Goal: Communication & Community: Answer question/provide support

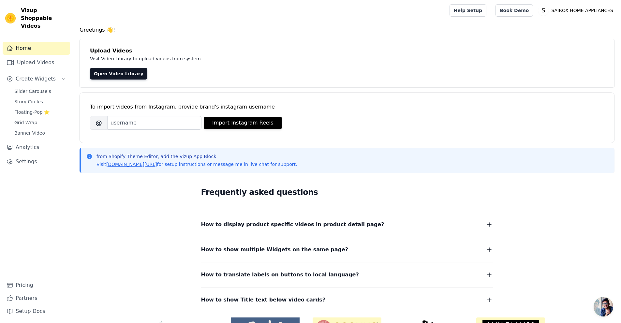
scroll to position [33, 0]
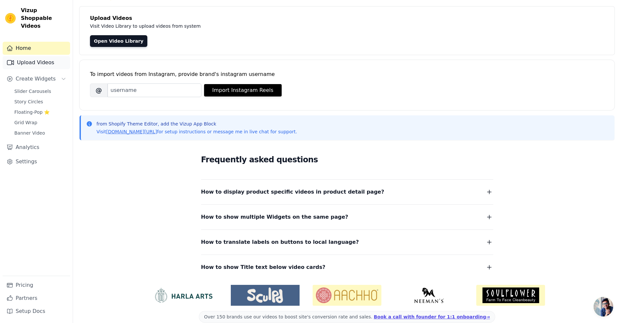
click at [48, 56] on link "Upload Videos" at bounding box center [36, 62] width 67 height 13
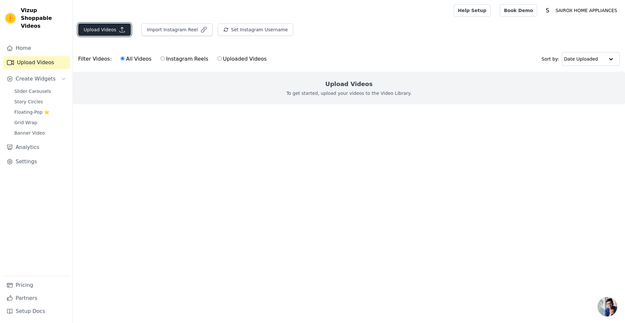
click at [123, 31] on button "Upload Videos" at bounding box center [104, 29] width 53 height 12
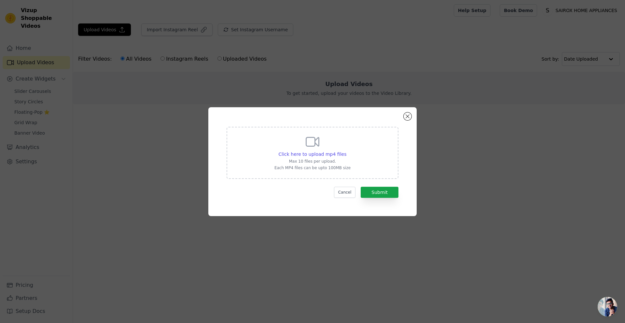
click at [314, 158] on div "Click here to upload mp4 files Max 10 files per upload. Each MP4 files can be u…" at bounding box center [313, 152] width 76 height 36
click at [346, 151] on input "Click here to upload mp4 files Max 10 files per upload. Each MP4 files can be u…" at bounding box center [346, 151] width 0 height 0
type input "C:\fakepath\1d912cc5b7684dea8fd7d167130355f5.mp4"
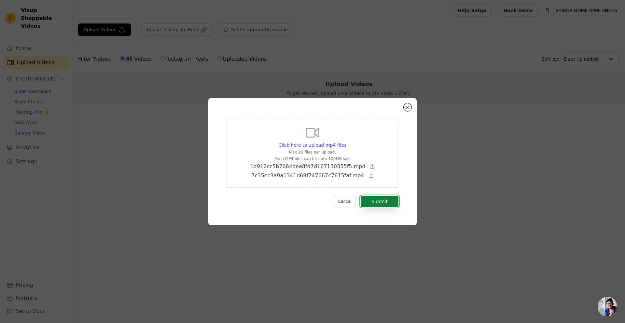
click at [376, 200] on button "Submit" at bounding box center [380, 201] width 38 height 11
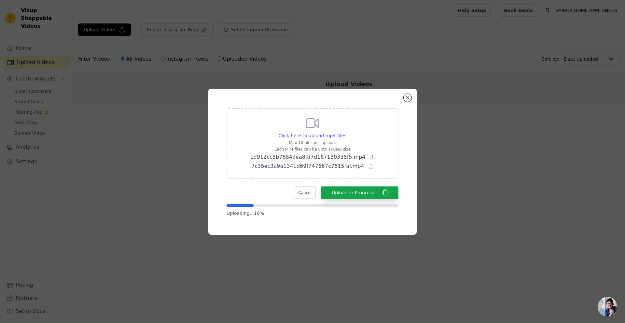
click at [258, 214] on p "Uploading... 16 %" at bounding box center [313, 213] width 172 height 7
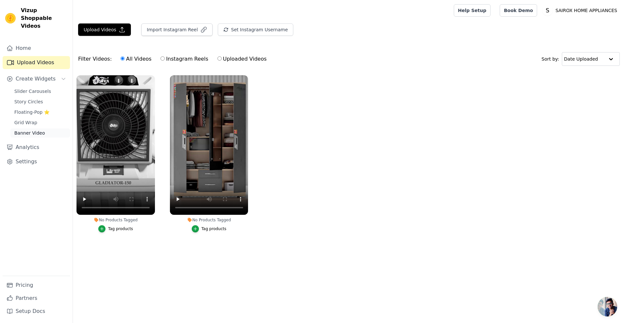
click at [20, 130] on span "Banner Video" at bounding box center [29, 133] width 31 height 7
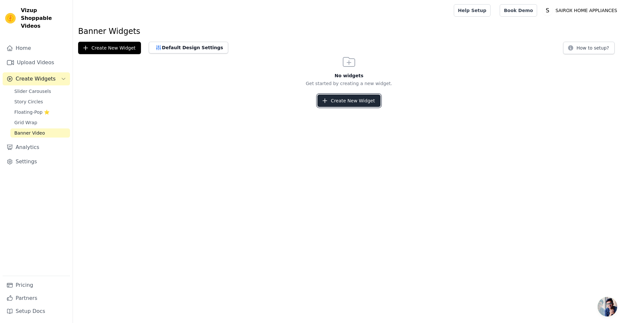
click at [376, 106] on button "Create New Widget" at bounding box center [349, 100] width 63 height 12
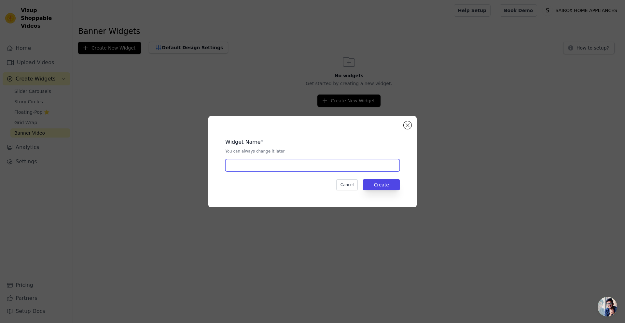
click at [299, 165] on input "text" at bounding box center [312, 165] width 175 height 12
type input "Slider"
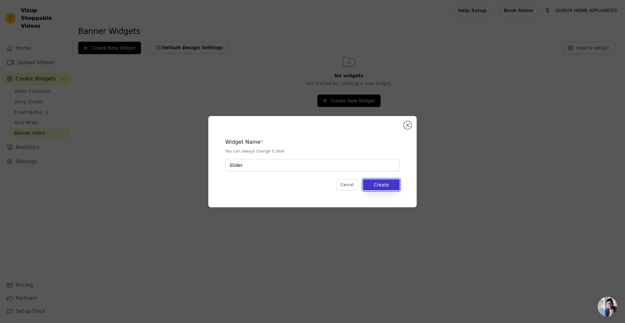
click at [371, 180] on button "Create" at bounding box center [381, 184] width 37 height 11
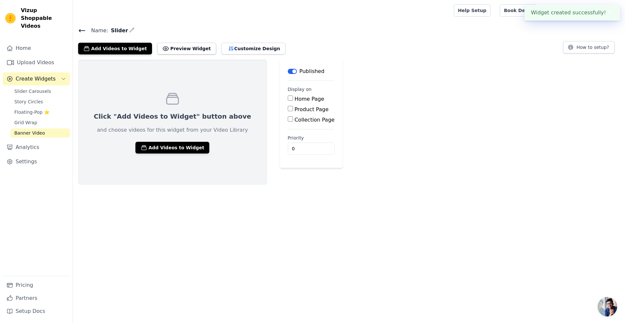
click at [295, 100] on label "Home Page" at bounding box center [310, 99] width 30 height 6
click at [288, 100] on input "Home Page" at bounding box center [290, 97] width 5 height 5
checkbox input "true"
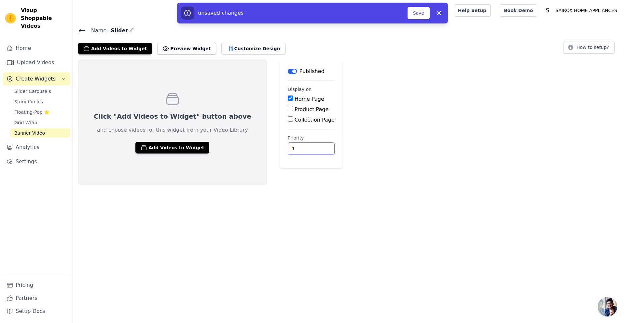
type input "1"
click at [290, 146] on input "1" at bounding box center [311, 148] width 47 height 12
click at [182, 149] on button "Add Videos to Widget" at bounding box center [173, 148] width 74 height 12
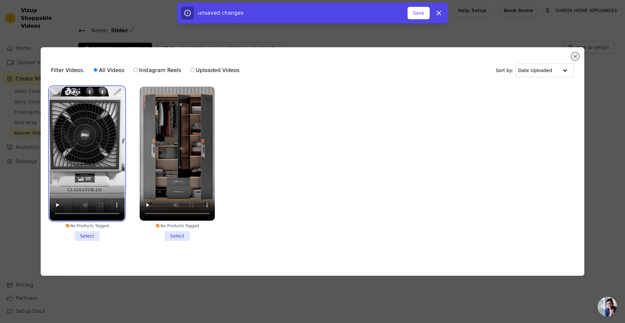
click at [83, 116] on video at bounding box center [87, 154] width 75 height 134
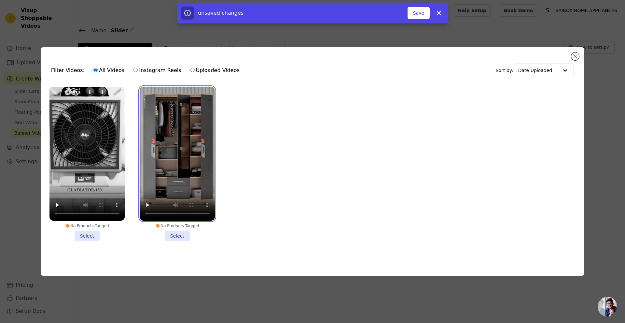
click at [168, 124] on video at bounding box center [177, 154] width 75 height 134
click at [100, 233] on li "No Products Tagged Select" at bounding box center [87, 164] width 75 height 154
click at [0, 0] on input "No Products Tagged Select" at bounding box center [0, 0] width 0 height 0
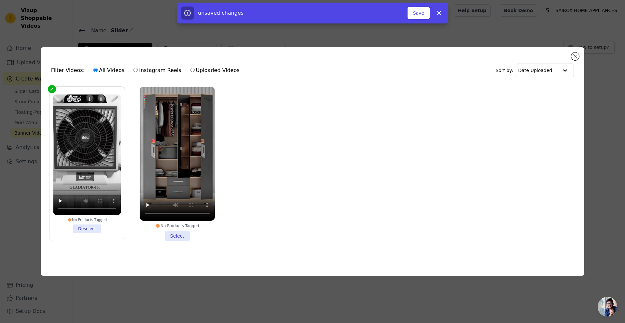
click at [163, 233] on li "No Products Tagged Select" at bounding box center [177, 164] width 75 height 154
click at [0, 0] on input "No Products Tagged Select" at bounding box center [0, 0] width 0 height 0
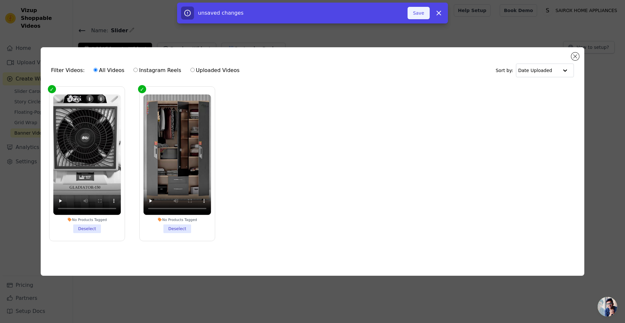
click at [426, 16] on button "Save" at bounding box center [419, 13] width 22 height 12
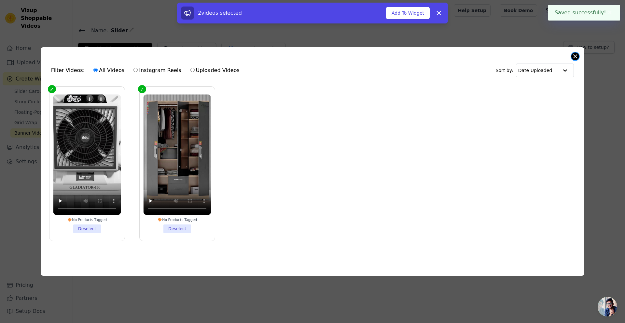
click at [576, 55] on button "Close modal" at bounding box center [576, 56] width 8 height 8
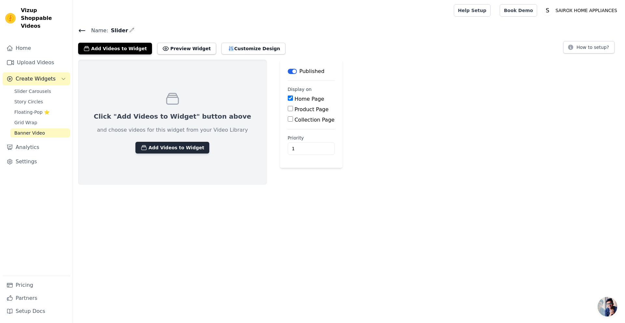
click at [185, 150] on button "Add Videos to Widget" at bounding box center [173, 148] width 74 height 12
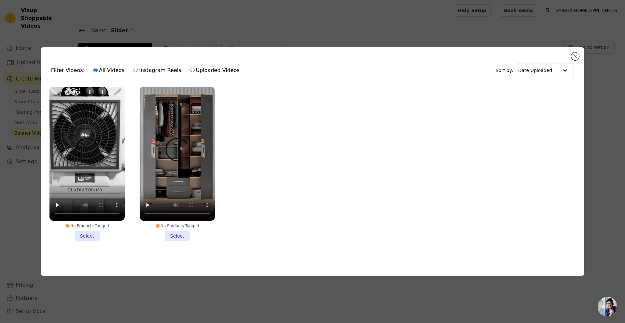
drag, startPoint x: 82, startPoint y: 231, endPoint x: 89, endPoint y: 233, distance: 7.6
click at [82, 231] on li "No Products Tagged Select" at bounding box center [87, 164] width 75 height 154
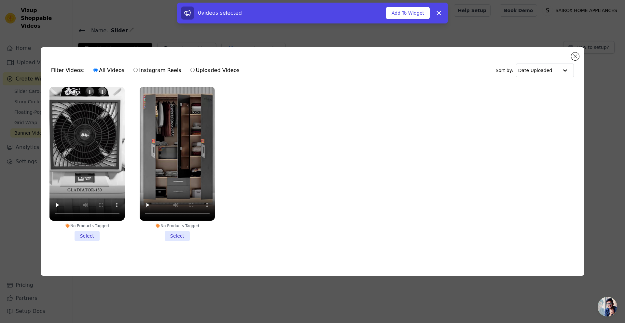
click at [173, 237] on li "No Products Tagged Select" at bounding box center [177, 164] width 75 height 154
click at [0, 0] on input "No Products Tagged Select" at bounding box center [0, 0] width 0 height 0
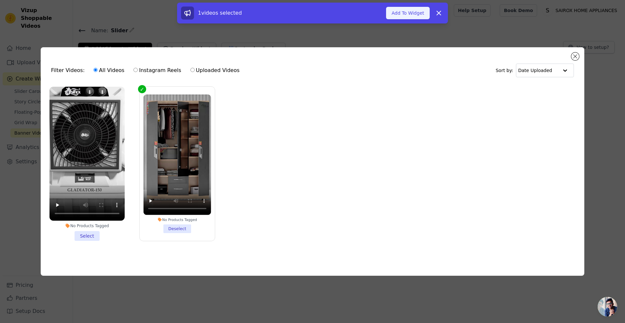
click at [403, 16] on button "Add To Widget" at bounding box center [408, 13] width 44 height 12
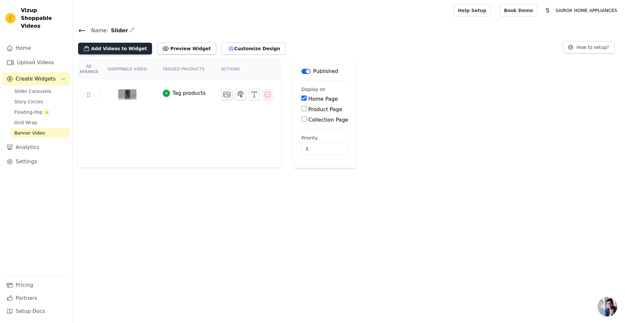
click at [132, 50] on button "Add Videos to Widget" at bounding box center [115, 49] width 74 height 12
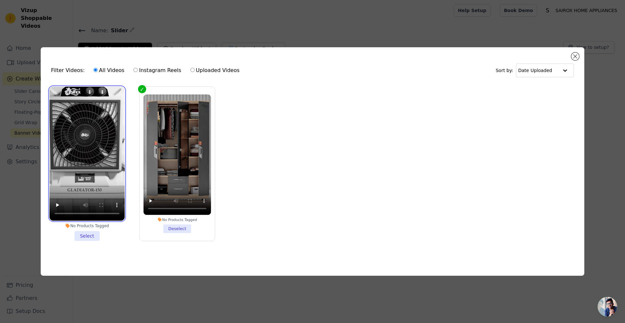
click at [92, 163] on video at bounding box center [87, 154] width 75 height 134
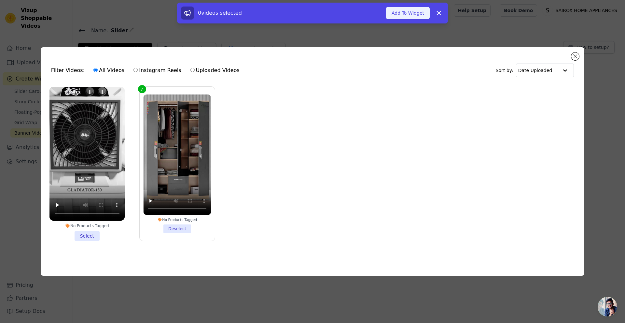
click at [413, 11] on button "Add To Widget" at bounding box center [408, 13] width 44 height 12
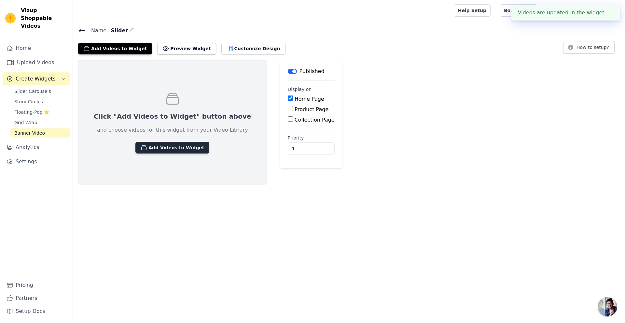
click at [167, 151] on button "Add Videos to Widget" at bounding box center [173, 148] width 74 height 12
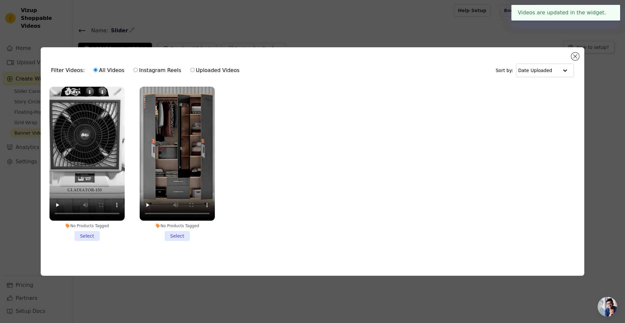
click at [91, 230] on li "No Products Tagged Select" at bounding box center [87, 164] width 75 height 154
click at [0, 0] on input "No Products Tagged Select" at bounding box center [0, 0] width 0 height 0
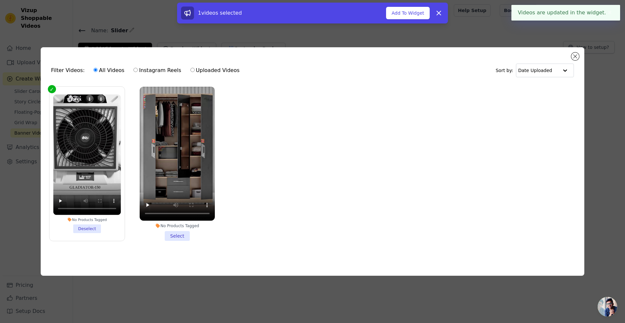
click at [167, 235] on li "No Products Tagged Select" at bounding box center [177, 164] width 75 height 154
click at [0, 0] on input "No Products Tagged Select" at bounding box center [0, 0] width 0 height 0
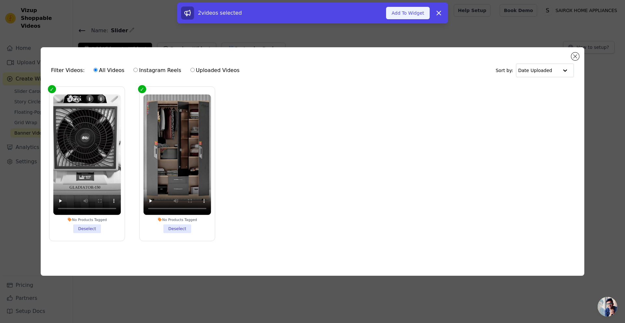
click at [407, 14] on button "Add To Widget" at bounding box center [408, 13] width 44 height 12
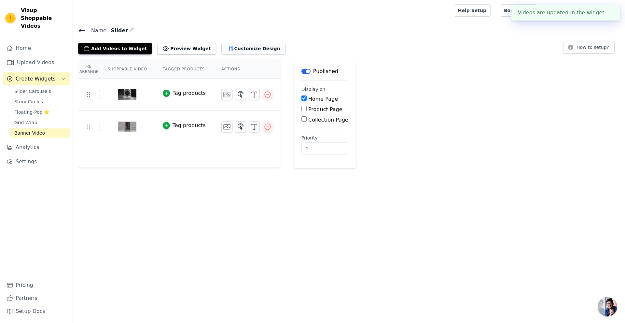
click at [232, 51] on button "Customize Design" at bounding box center [254, 49] width 64 height 12
click at [242, 49] on button "Customize Design" at bounding box center [254, 49] width 64 height 12
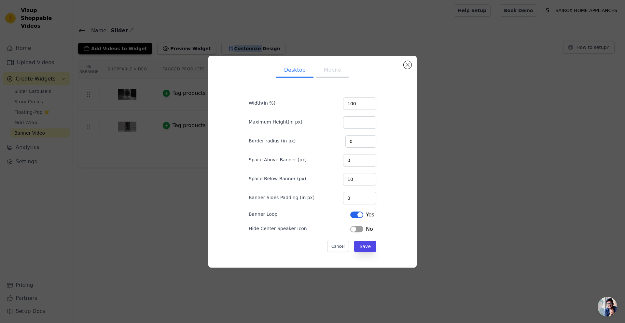
click at [325, 76] on button "Mobile" at bounding box center [332, 71] width 33 height 14
click at [287, 75] on button "Desktop" at bounding box center [295, 71] width 37 height 14
click at [330, 72] on button "Mobile" at bounding box center [332, 71] width 33 height 14
click at [297, 70] on button "Desktop" at bounding box center [295, 71] width 37 height 14
click at [337, 72] on button "Mobile" at bounding box center [332, 71] width 33 height 14
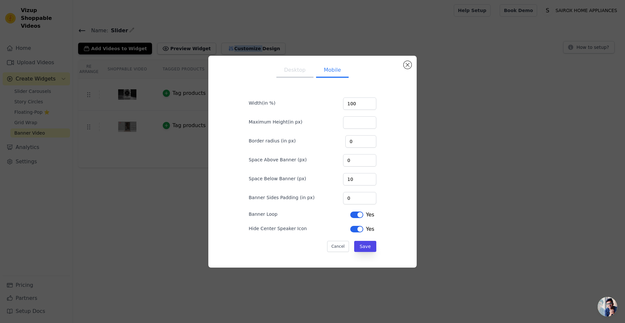
click at [296, 71] on button "Desktop" at bounding box center [295, 71] width 37 height 14
click at [412, 67] on div "Desktop Mobile Width(in %) 100 Maximum Height(in px) Border radius (in px) 0 Sp…" at bounding box center [312, 162] width 208 height 212
click at [405, 64] on button "Close modal" at bounding box center [408, 65] width 8 height 8
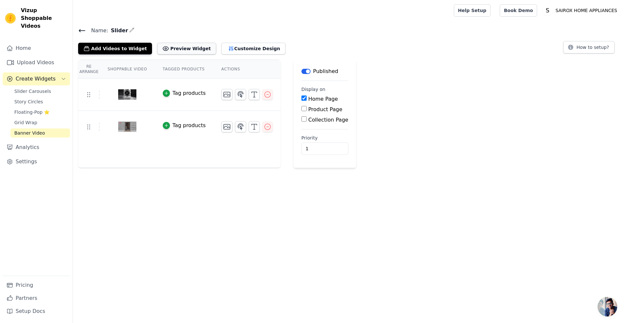
click at [168, 51] on button "Preview Widget" at bounding box center [186, 49] width 59 height 12
click at [25, 42] on link "Home" at bounding box center [36, 48] width 67 height 13
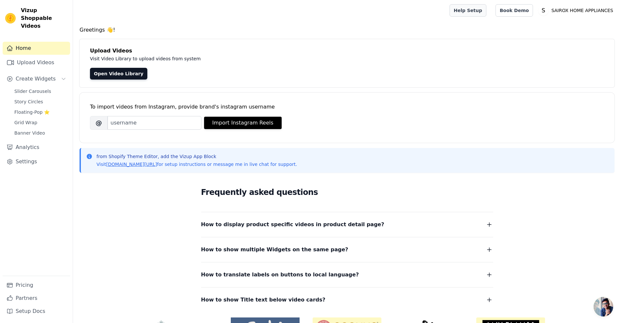
click at [484, 11] on link "Help Setup" at bounding box center [467, 10] width 37 height 12
click at [36, 130] on span "Banner Video" at bounding box center [29, 133] width 31 height 7
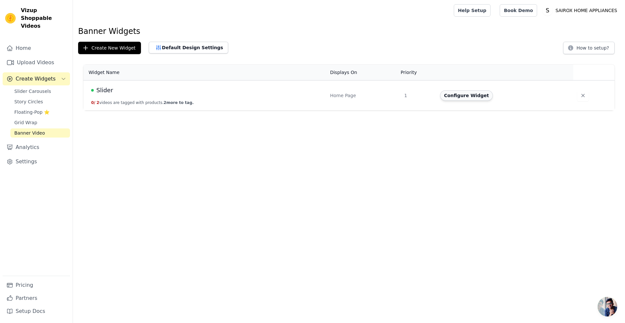
click at [476, 97] on button "Configure Widget" at bounding box center [466, 95] width 53 height 10
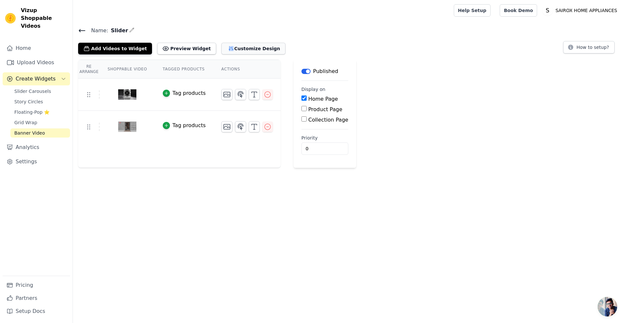
click at [239, 49] on button "Customize Design" at bounding box center [254, 49] width 64 height 12
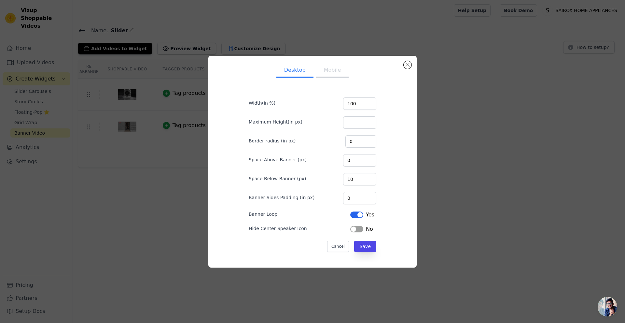
click at [328, 71] on button "Mobile" at bounding box center [332, 71] width 33 height 14
click at [294, 73] on button "Desktop" at bounding box center [295, 71] width 37 height 14
click at [352, 225] on div "No" at bounding box center [362, 229] width 23 height 8
click at [329, 70] on button "Mobile" at bounding box center [332, 71] width 33 height 14
click at [354, 243] on button "Save" at bounding box center [365, 246] width 22 height 11
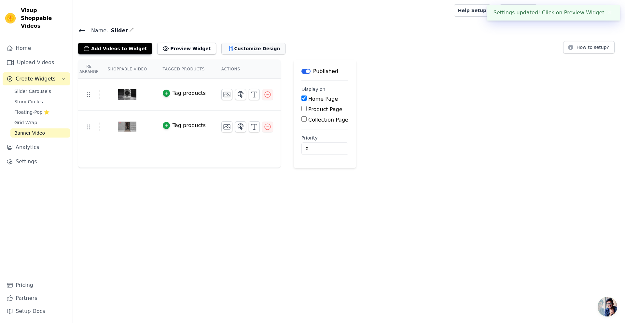
click at [228, 50] on button "Customize Design" at bounding box center [254, 49] width 64 height 12
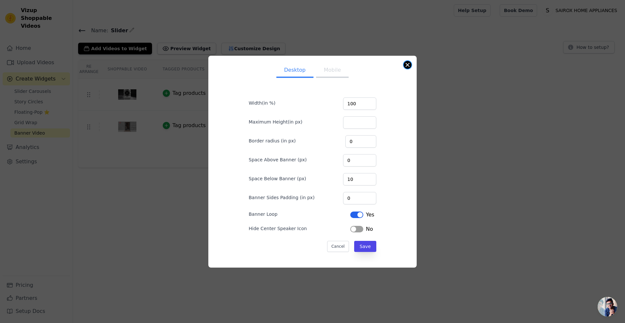
click at [410, 63] on button "Close modal" at bounding box center [408, 65] width 8 height 8
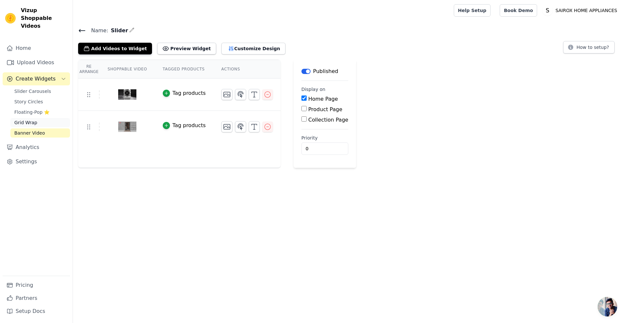
click at [33, 119] on span "Grid Wrap" at bounding box center [25, 122] width 23 height 7
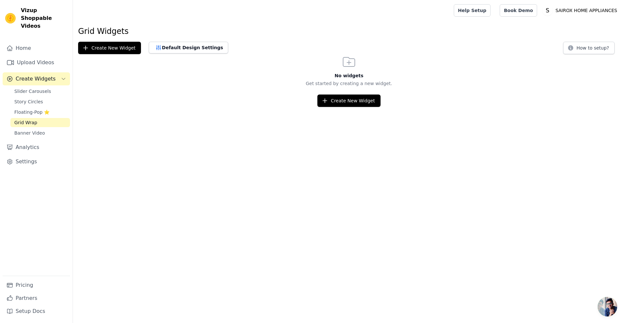
click at [606, 308] on span "Open chat" at bounding box center [608, 307] width 20 height 20
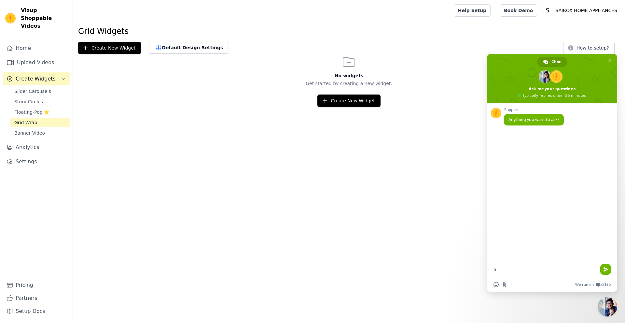
type textarea "hi"
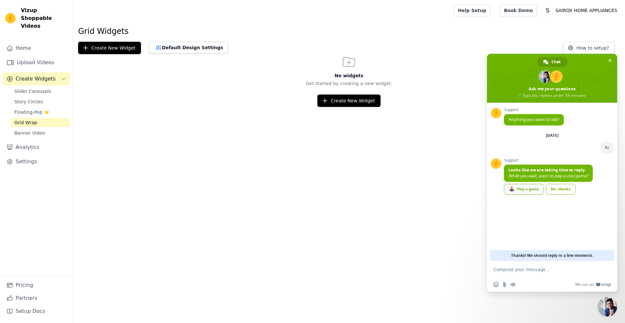
click at [535, 191] on link "🕹️ Play a game" at bounding box center [524, 189] width 40 height 11
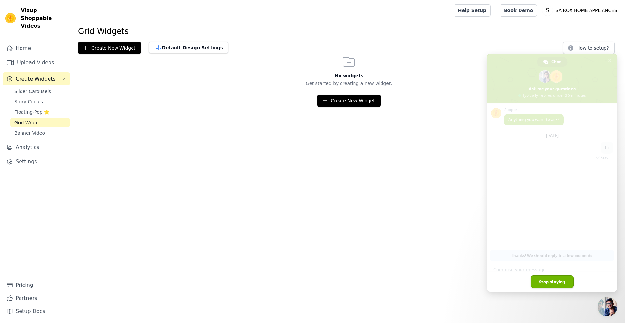
click at [534, 283] on link "Stop playing" at bounding box center [552, 281] width 43 height 13
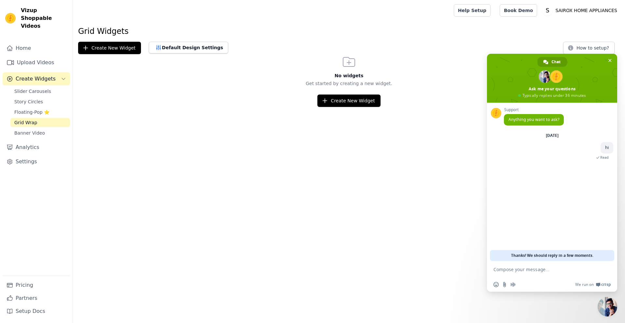
click at [540, 273] on textarea "Compose your message..." at bounding box center [546, 269] width 104 height 16
click at [552, 273] on textarea "Compose your message..." at bounding box center [546, 269] width 104 height 16
click at [528, 270] on textarea "Compose your message..." at bounding box center [546, 269] width 104 height 16
type textarea "i"
type textarea "m"
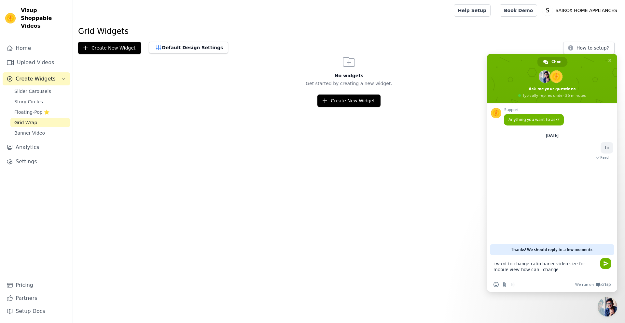
type textarea "i want to change ratio baner video size for mobile view how can i change ?"
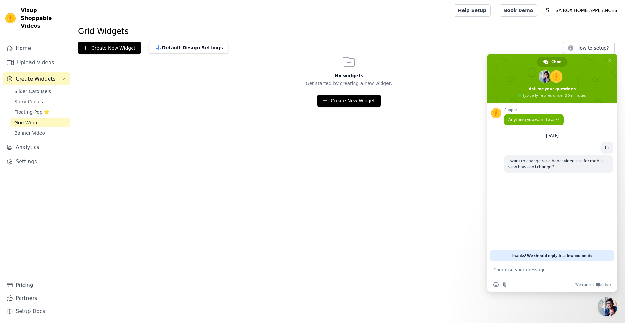
click at [519, 274] on textarea "Compose your message..." at bounding box center [546, 269] width 104 height 16
type textarea "and want to automatic slide in 5 sec"
click at [575, 180] on span "and want to automatic slide in 5 sec" at bounding box center [574, 180] width 69 height 6
click at [535, 270] on textarea "Compose your message..." at bounding box center [546, 269] width 104 height 16
type textarea "????"
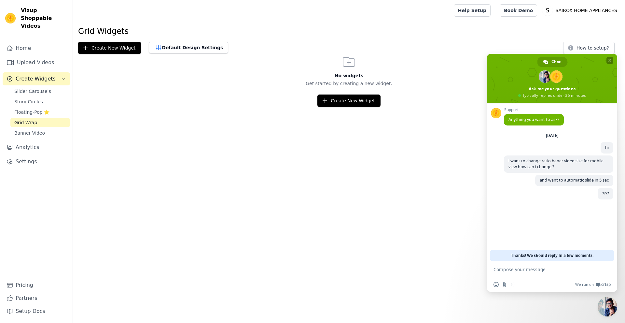
click at [613, 57] on span "Close chat" at bounding box center [610, 60] width 7 height 7
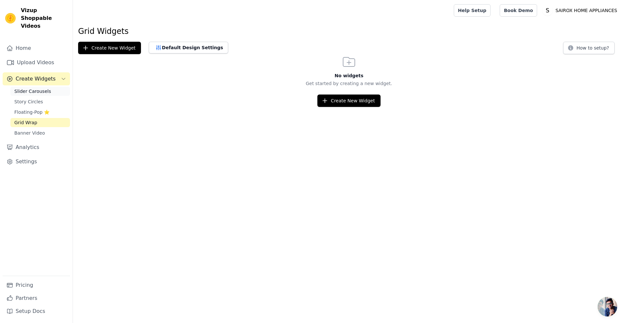
click at [35, 88] on span "Slider Carousels" at bounding box center [32, 91] width 37 height 7
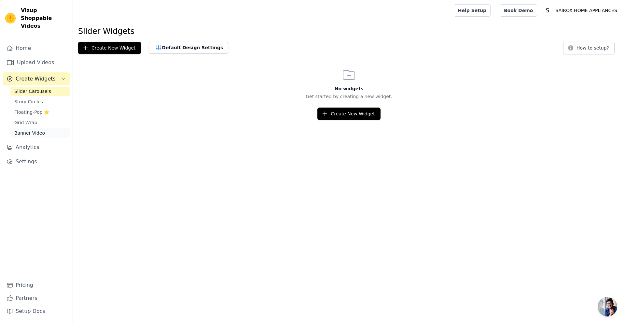
click at [35, 130] on span "Banner Video" at bounding box center [29, 133] width 31 height 7
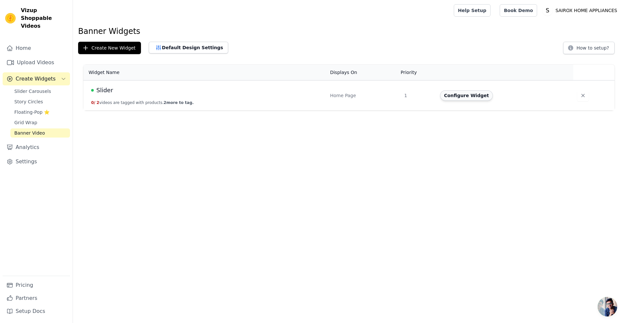
click at [470, 94] on button "Configure Widget" at bounding box center [466, 95] width 53 height 10
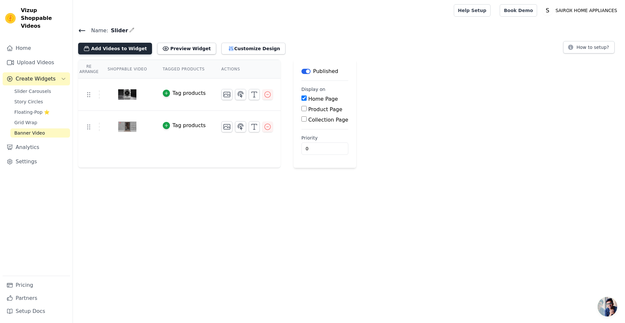
click at [113, 46] on button "Add Videos to Widget" at bounding box center [115, 49] width 74 height 12
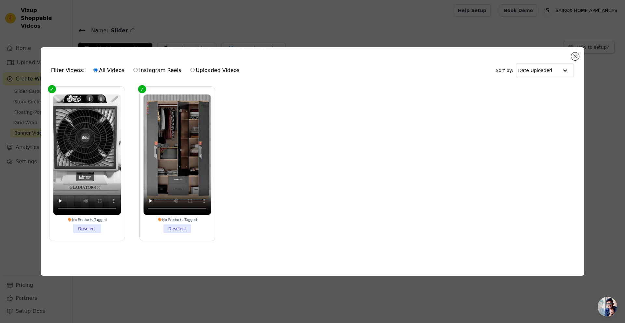
click at [570, 58] on div "Filter Videos: All Videos Instagram Reels Uploaded Videos Sort by: Date Uploaded" at bounding box center [313, 70] width 534 height 25
click at [573, 55] on button "Close modal" at bounding box center [576, 56] width 8 height 8
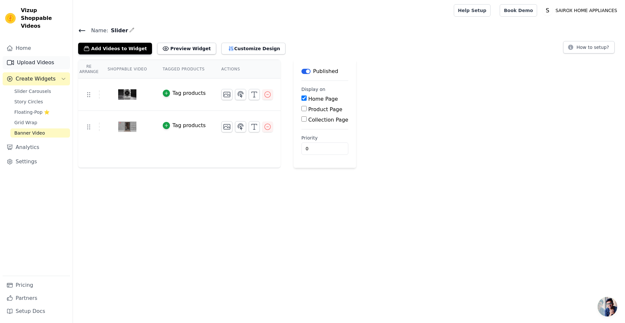
click at [24, 56] on link "Upload Videos" at bounding box center [36, 62] width 67 height 13
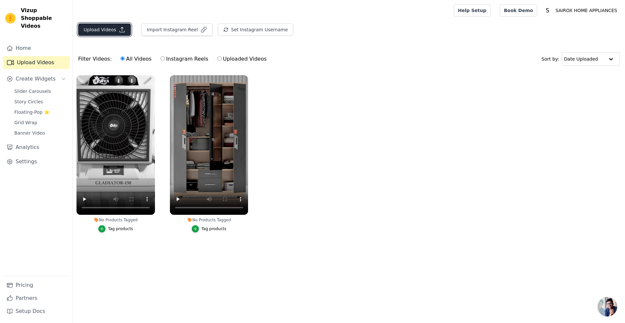
click at [103, 34] on button "Upload Videos" at bounding box center [104, 29] width 53 height 12
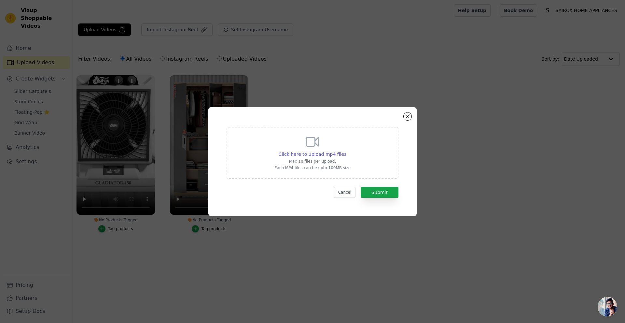
click at [309, 146] on icon at bounding box center [313, 141] width 13 height 9
click at [346, 151] on input "Click here to upload mp4 files Max 10 files per upload. Each MP4 files can be u…" at bounding box center [346, 151] width 0 height 0
type input "C:\fakepath\6ff36a20c6a54e5d971b6f91354f0910.mp4"
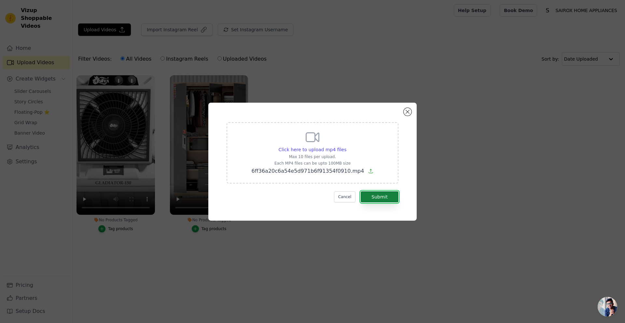
click at [379, 196] on button "Submit" at bounding box center [380, 196] width 38 height 11
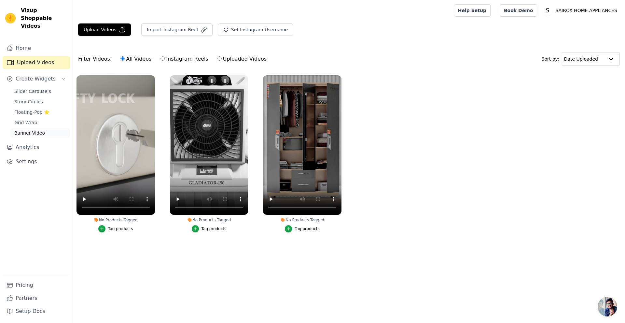
click at [32, 129] on link "Banner Video" at bounding box center [40, 132] width 60 height 9
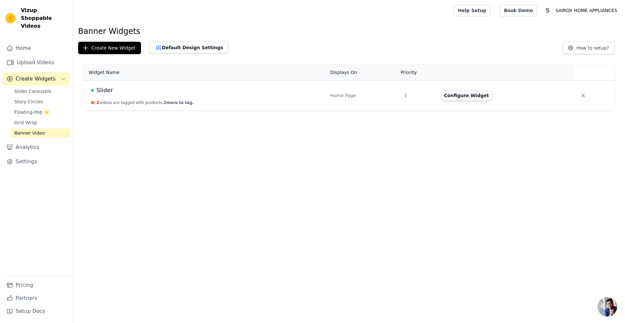
click at [114, 88] on div "Slider" at bounding box center [206, 90] width 231 height 9
click at [476, 95] on button "Configure Widget" at bounding box center [466, 95] width 53 height 10
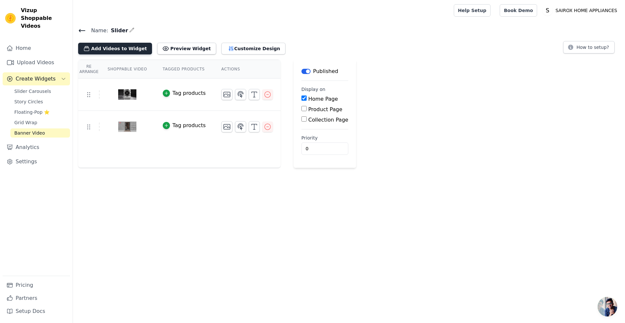
click at [127, 51] on button "Add Videos to Widget" at bounding box center [115, 49] width 74 height 12
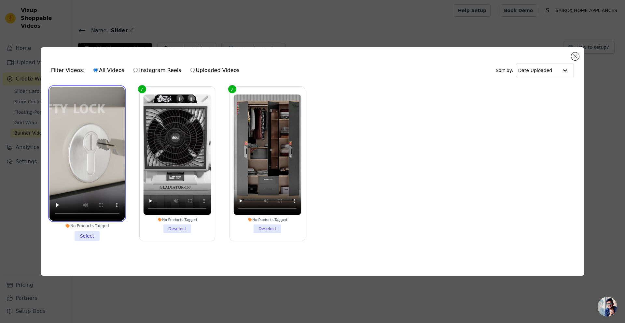
click at [115, 162] on video at bounding box center [87, 154] width 75 height 134
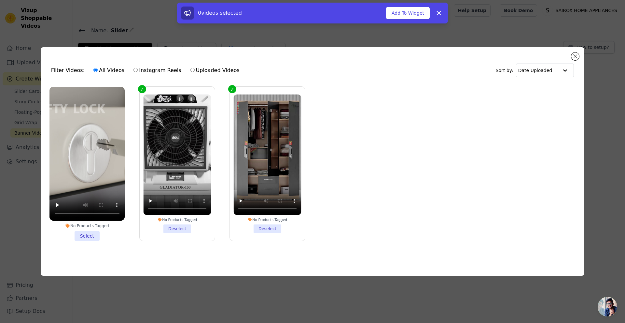
click at [77, 236] on li "No Products Tagged Select" at bounding box center [87, 164] width 75 height 154
click at [0, 0] on input "No Products Tagged Select" at bounding box center [0, 0] width 0 height 0
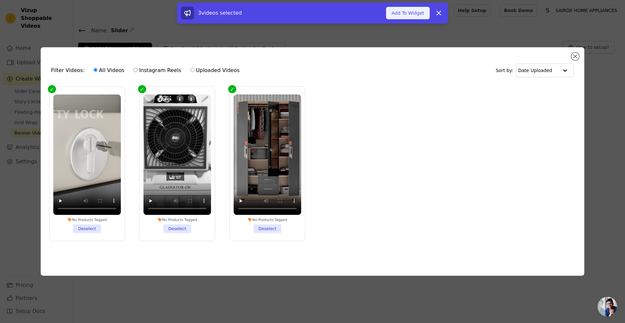
click at [411, 9] on button "Add To Widget" at bounding box center [408, 13] width 44 height 12
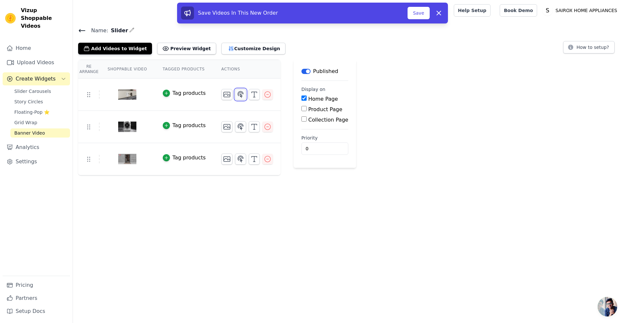
click at [238, 94] on icon "button" at bounding box center [241, 94] width 6 height 6
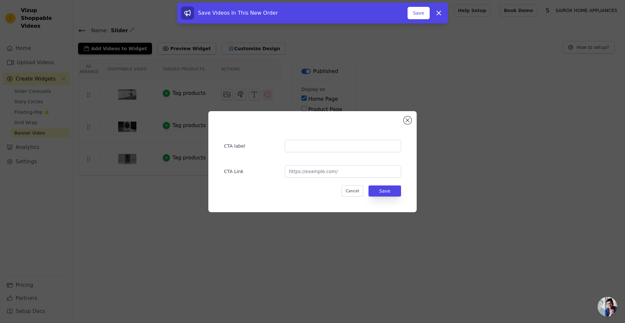
click at [290, 139] on div "CTA label" at bounding box center [312, 142] width 177 height 19
click at [308, 170] on input "url" at bounding box center [343, 171] width 116 height 12
click at [412, 121] on div "CTA label CTA Link Cancel Save" at bounding box center [312, 161] width 208 height 101
click at [411, 121] on button "Close modal" at bounding box center [408, 120] width 8 height 8
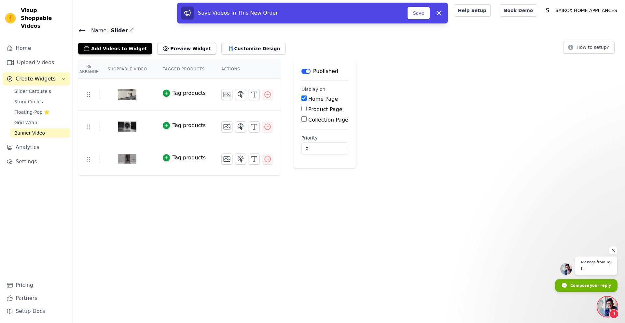
click at [585, 282] on span "Compose your reply" at bounding box center [591, 284] width 41 height 11
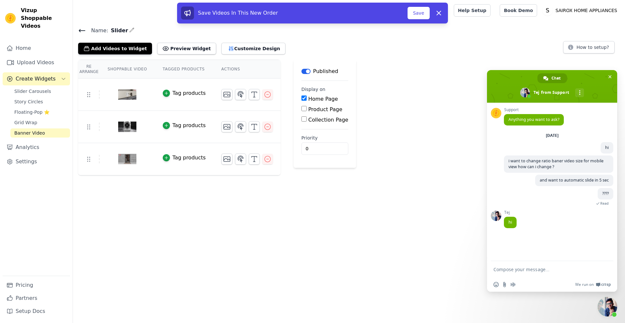
click at [553, 274] on textarea "Compose your message..." at bounding box center [546, 269] width 104 height 16
click at [541, 266] on textarea "Compose your message..." at bounding box center [546, 269] width 104 height 16
type textarea "hy"
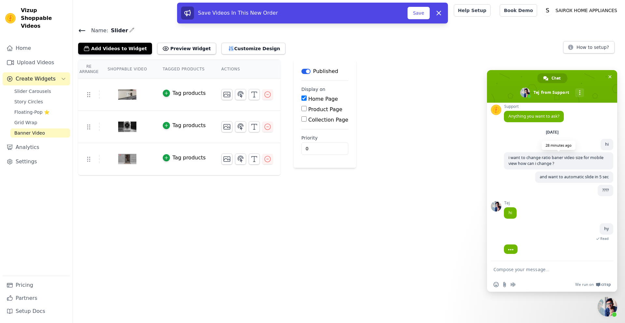
click at [537, 165] on span "i want to change ratio baner video size for mobile view how can i change ?" at bounding box center [556, 160] width 95 height 11
copy span "i want to change ratio baner video size for mobile view how can i change ?"
click at [539, 278] on div "Insert an emoji Send a file Audio message We run on Crisp" at bounding box center [552, 284] width 130 height 14
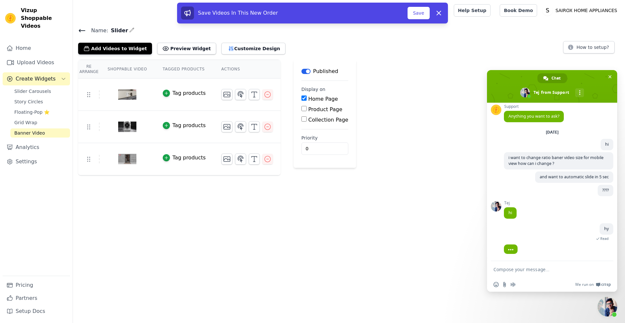
click at [539, 271] on textarea "Compose your message..." at bounding box center [546, 269] width 104 height 16
paste textarea "i want to change ratio baner video size for mobile view how can i change ?"
type textarea "i want to change ratio baner video size for mobile view how can i change ?"
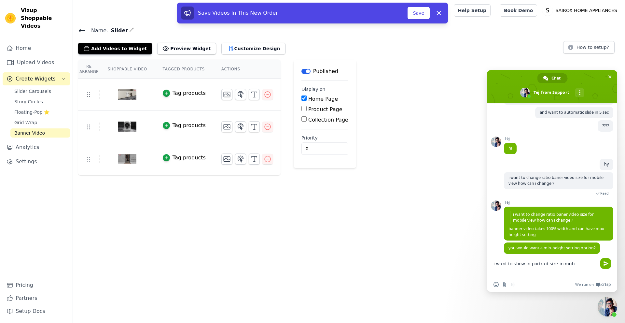
scroll to position [74, 0]
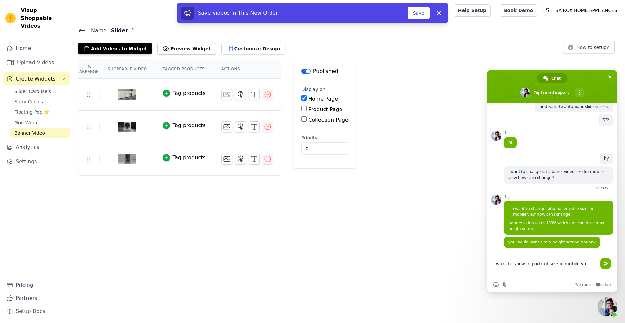
type textarea "i want to show in portrait size in mobile view"
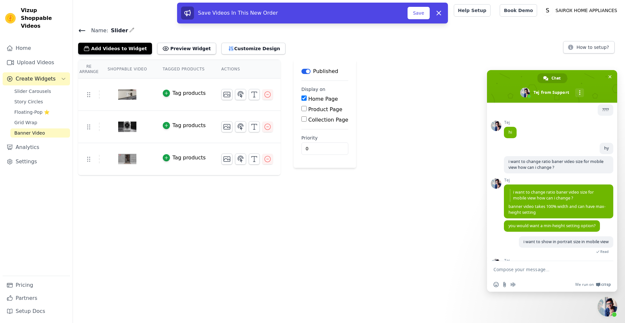
scroll to position [106, 0]
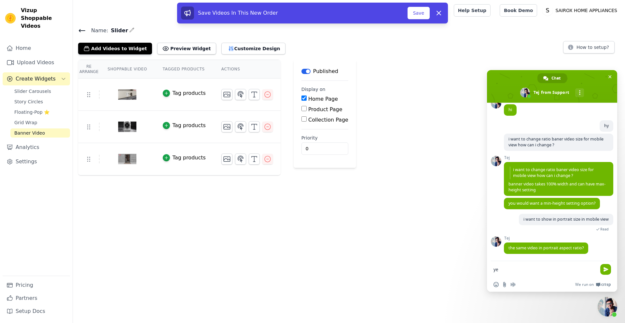
type textarea "yes"
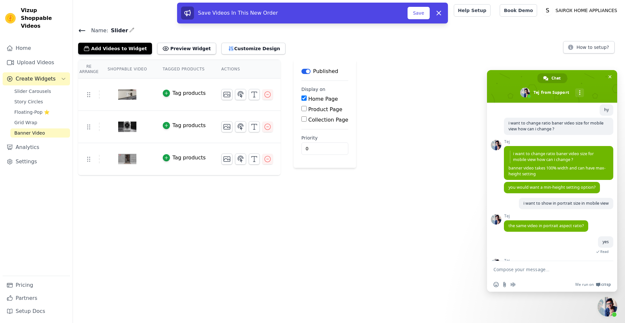
scroll to position [162, 0]
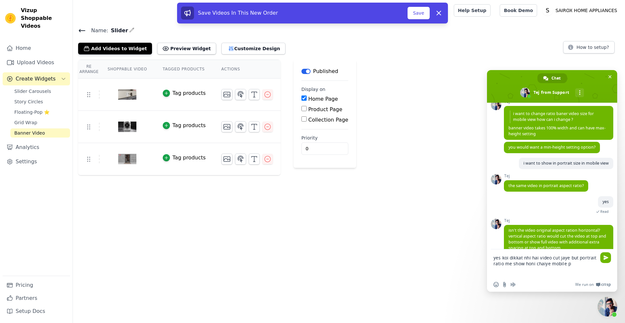
type textarea "yes koi dikkat nhi hai video cut jaye but portrait ratio me show honi chaiye mo…"
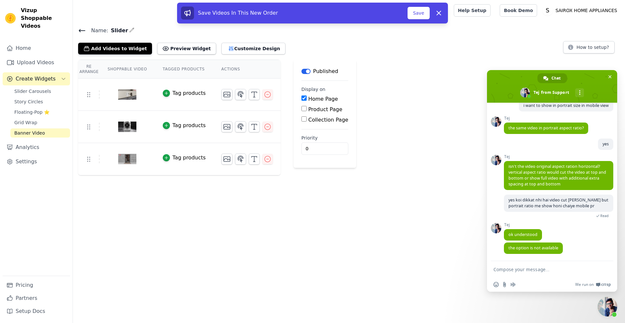
scroll to position [233, 0]
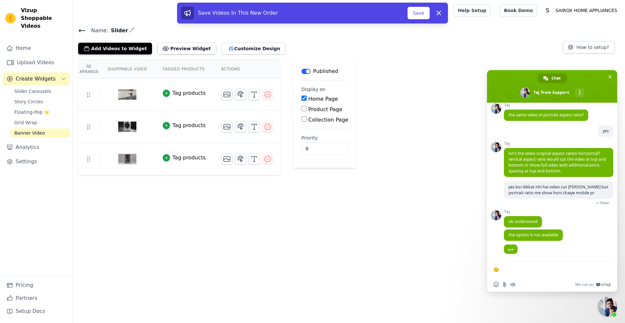
click at [537, 275] on textarea "😔" at bounding box center [546, 269] width 104 height 16
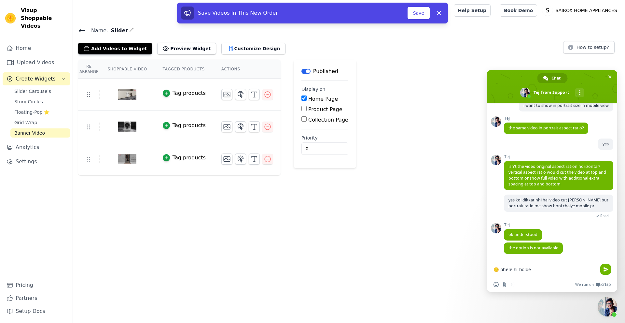
scroll to position [251, 0]
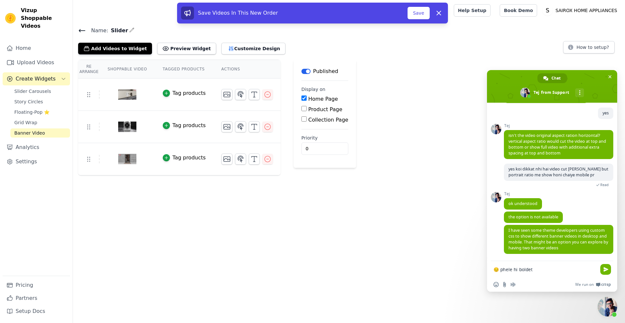
type textarea "😔 phele hi boldete"
type textarea "ok thanks"
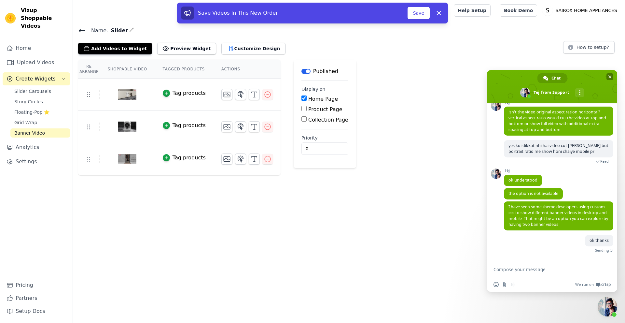
click at [612, 75] on span "Close chat" at bounding box center [610, 76] width 7 height 7
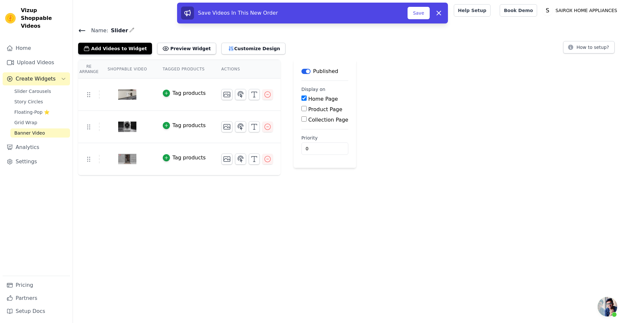
scroll to position [267, 0]
